Goal: Browse casually: Explore the website without a specific task or goal

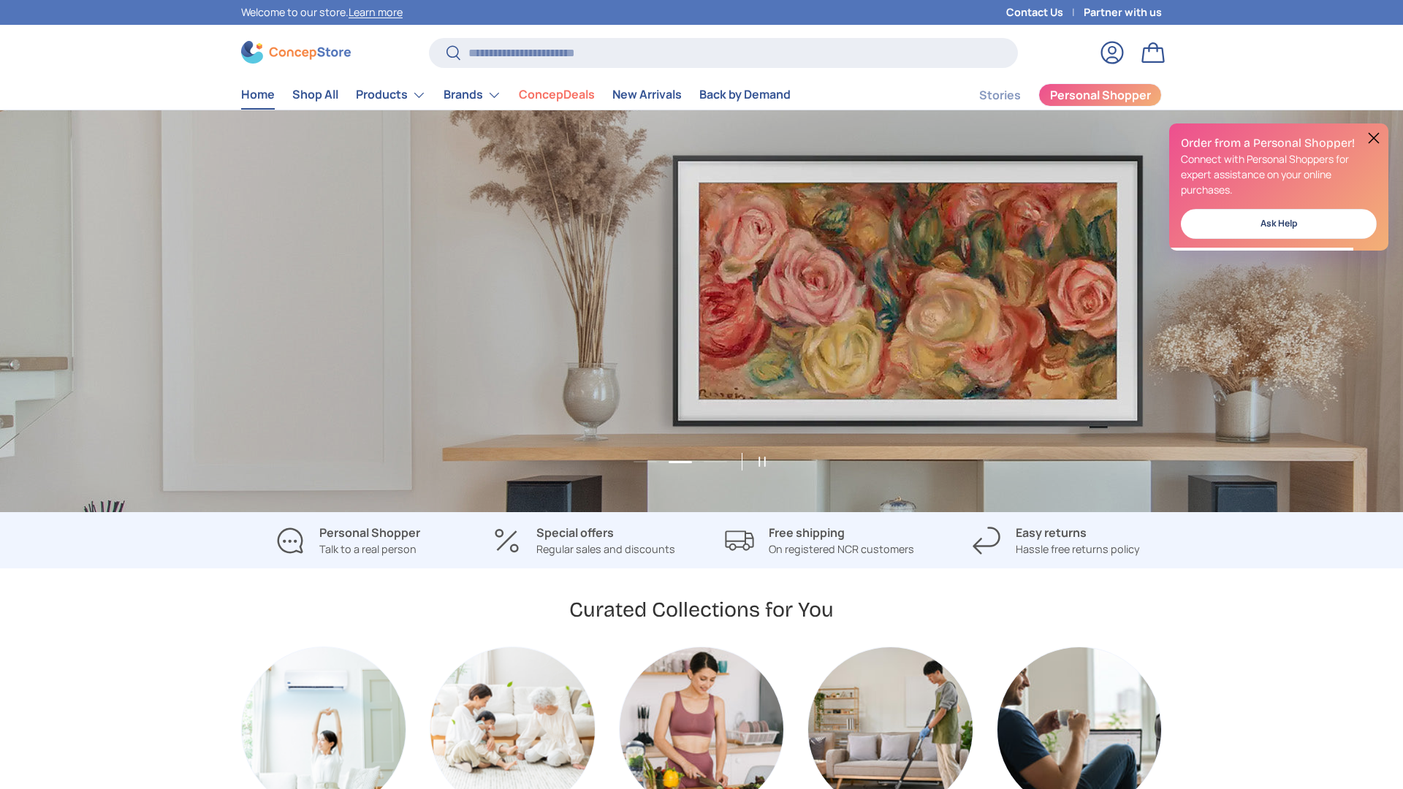
scroll to position [0, 1403]
